Goal: Task Accomplishment & Management: Use online tool/utility

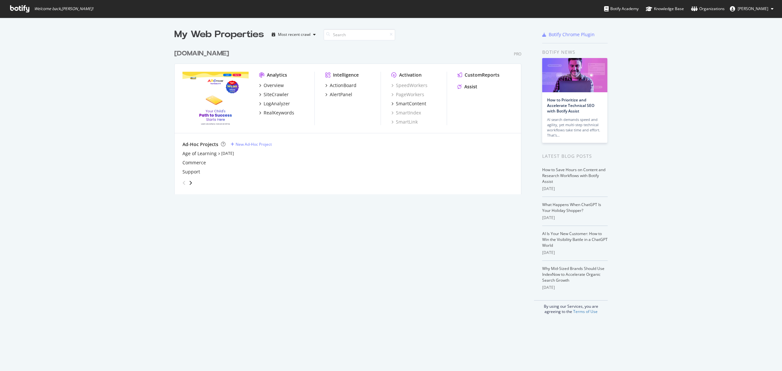
scroll to position [365, 770]
click at [342, 85] on div "ActionBoard" at bounding box center [343, 85] width 27 height 7
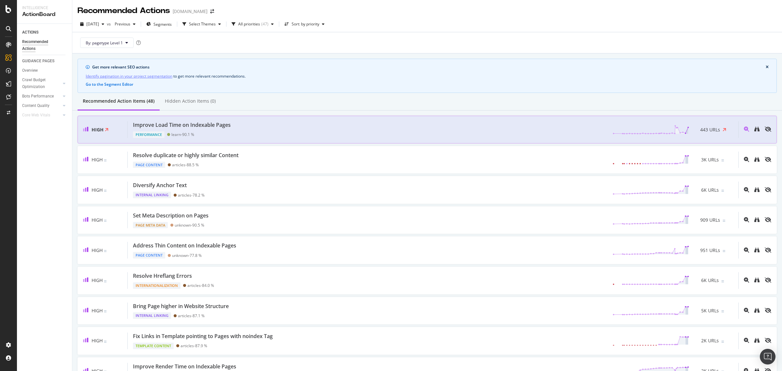
click at [195, 125] on div "Improve Load Time on Indexable Pages" at bounding box center [182, 124] width 98 height 7
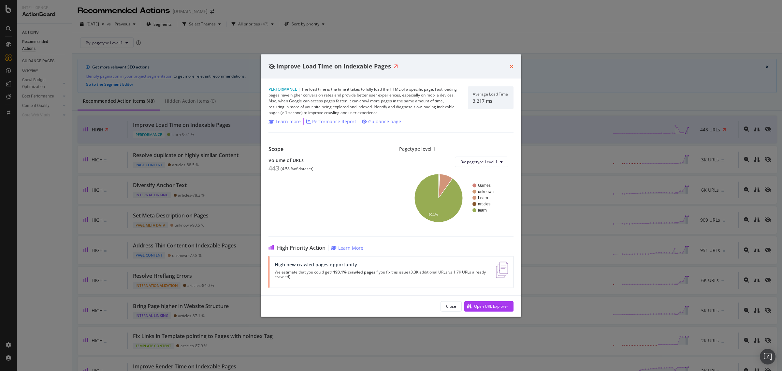
click at [512, 66] on icon "times" at bounding box center [512, 66] width 4 height 5
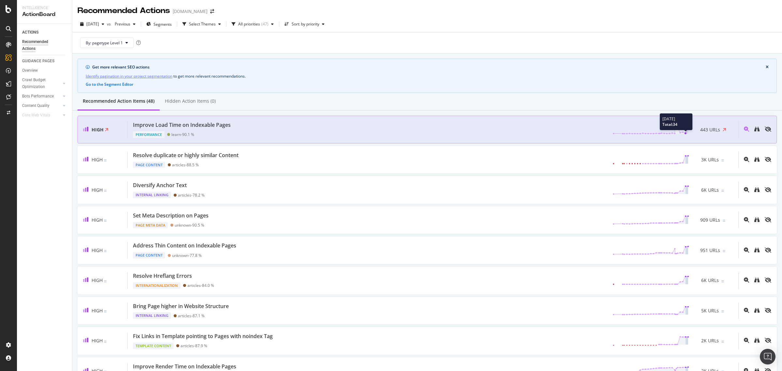
click at [686, 133] on line at bounding box center [686, 133] width 0 height 0
click at [700, 129] on span "443 URLs" at bounding box center [710, 129] width 20 height 7
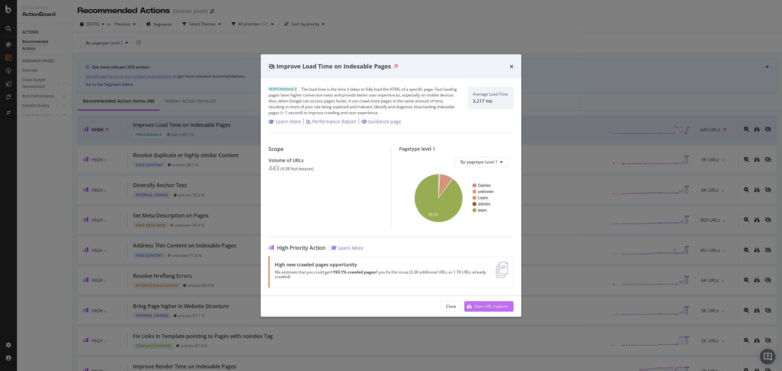
click at [493, 304] on div "Open URL Explorer" at bounding box center [491, 306] width 34 height 6
click at [511, 67] on icon "times" at bounding box center [512, 66] width 4 height 5
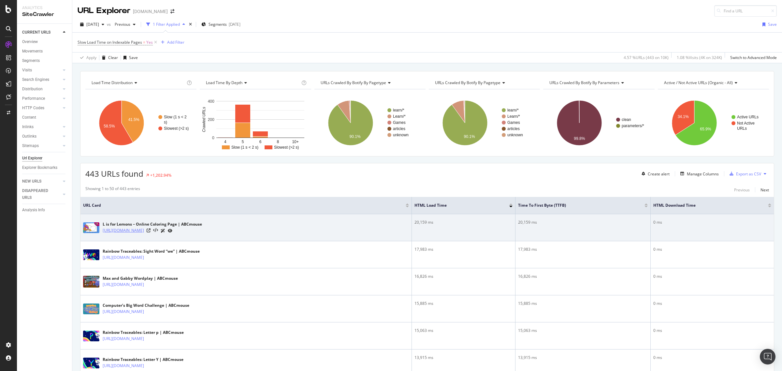
click at [144, 233] on link "[URL][DOMAIN_NAME]" at bounding box center [123, 230] width 41 height 7
click at [151, 232] on icon at bounding box center [149, 230] width 4 height 4
